Goal: Task Accomplishment & Management: Manage account settings

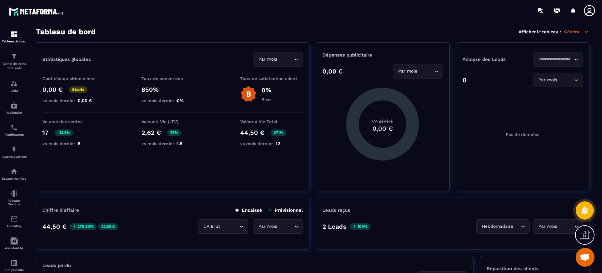
click at [589, 9] on icon at bounding box center [589, 10] width 13 height 13
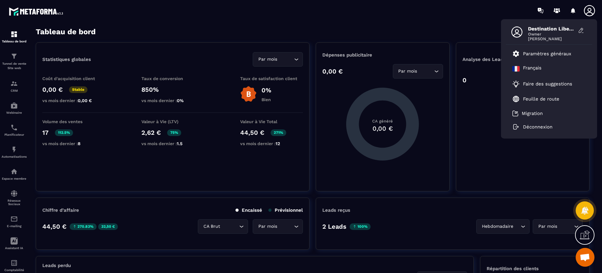
click at [540, 52] on p "Paramètres généraux" at bounding box center [547, 54] width 48 height 6
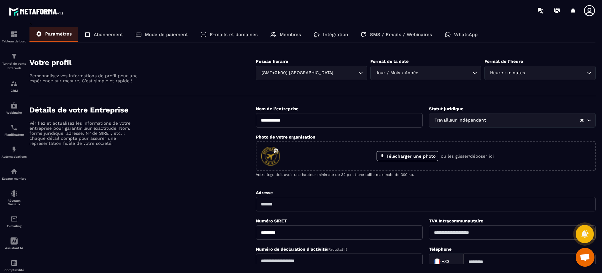
click at [290, 32] on p "Membres" at bounding box center [290, 35] width 21 height 6
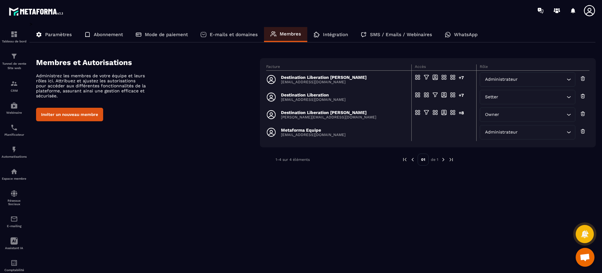
click at [294, 132] on p "Metaforma Equipe" at bounding box center [313, 129] width 65 height 5
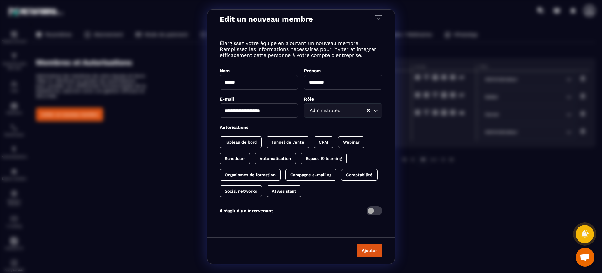
click at [251, 140] on p "Tableau de bord" at bounding box center [241, 142] width 32 height 5
drag, startPoint x: 296, startPoint y: 141, endPoint x: 306, endPoint y: 142, distance: 9.8
click at [297, 141] on p "Tunnel de vente" at bounding box center [294, 142] width 33 height 5
click at [337, 142] on p "CRM" at bounding box center [335, 142] width 9 height 5
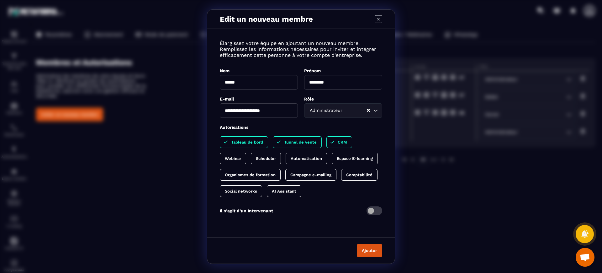
click at [235, 158] on p "Webinar" at bounding box center [233, 158] width 16 height 5
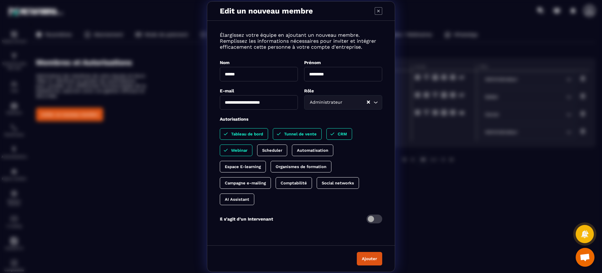
drag, startPoint x: 276, startPoint y: 151, endPoint x: 327, endPoint y: 151, distance: 51.1
click at [277, 151] on p "Scheduler" at bounding box center [272, 150] width 20 height 5
click at [327, 151] on p "Automatisation" at bounding box center [318, 150] width 31 height 5
click at [311, 170] on div "Organismes de formation" at bounding box center [301, 167] width 61 height 12
click at [253, 164] on p "Espace E-learning" at bounding box center [243, 166] width 36 height 5
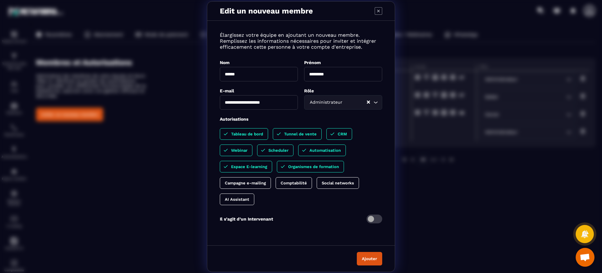
drag, startPoint x: 252, startPoint y: 179, endPoint x: 250, endPoint y: 184, distance: 4.9
click at [252, 180] on div "Campagne e-mailing" at bounding box center [245, 183] width 51 height 12
click at [240, 197] on p "AI Assistant" at bounding box center [237, 199] width 24 height 5
click at [306, 181] on p "Comptabilité" at bounding box center [300, 182] width 26 height 5
drag, startPoint x: 346, startPoint y: 181, endPoint x: 348, endPoint y: 187, distance: 6.3
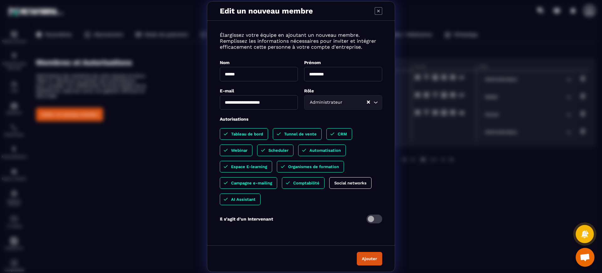
click at [347, 181] on p "Social networks" at bounding box center [350, 182] width 32 height 5
click at [372, 257] on button "Ajouter" at bounding box center [369, 257] width 25 height 13
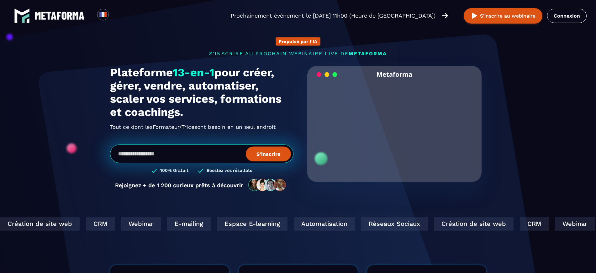
click at [575, 13] on link "Connexion" at bounding box center [567, 16] width 40 height 14
